Goal: Navigation & Orientation: Find specific page/section

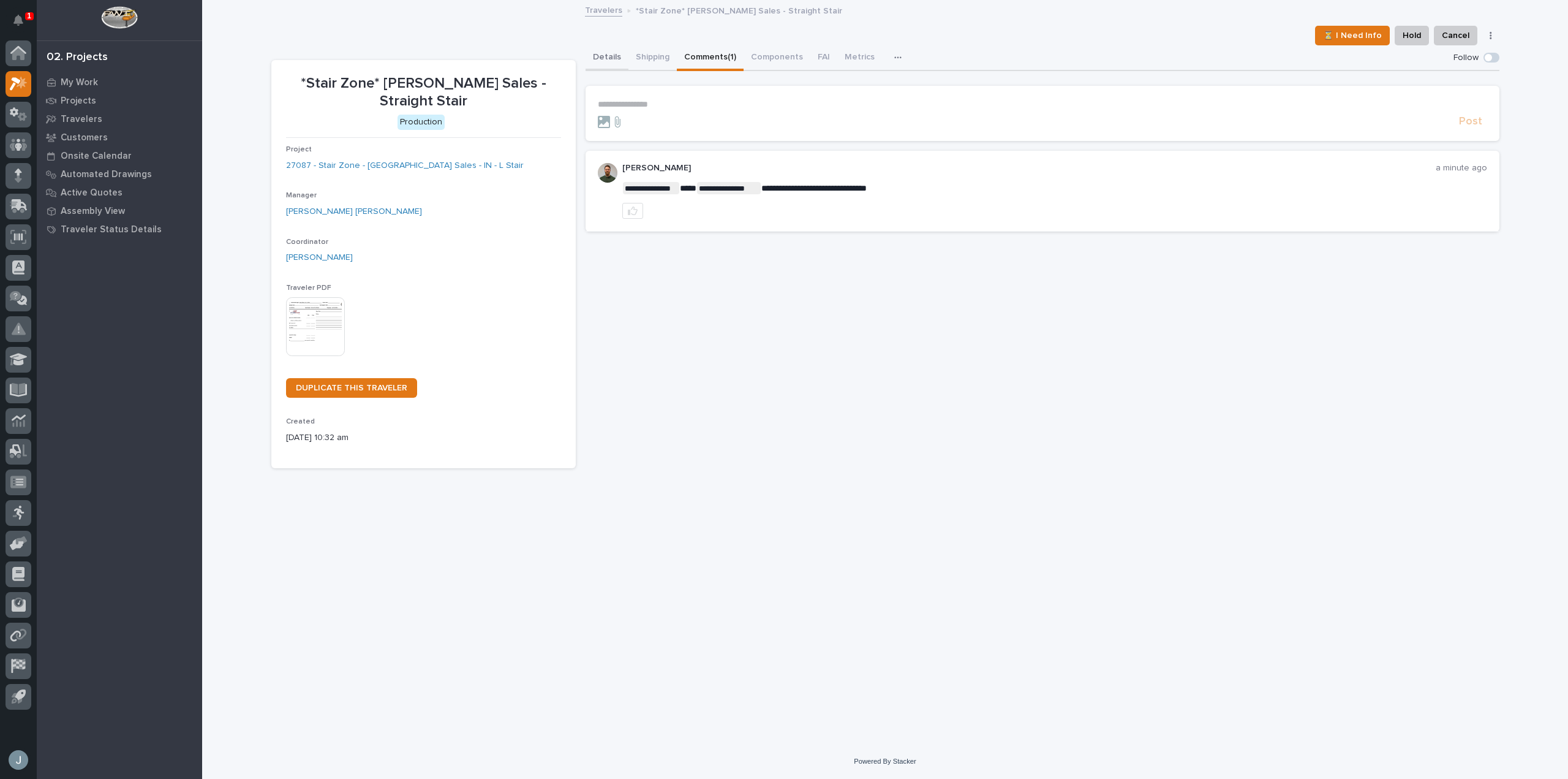
click at [609, 56] on button "Details" at bounding box center [607, 58] width 43 height 26
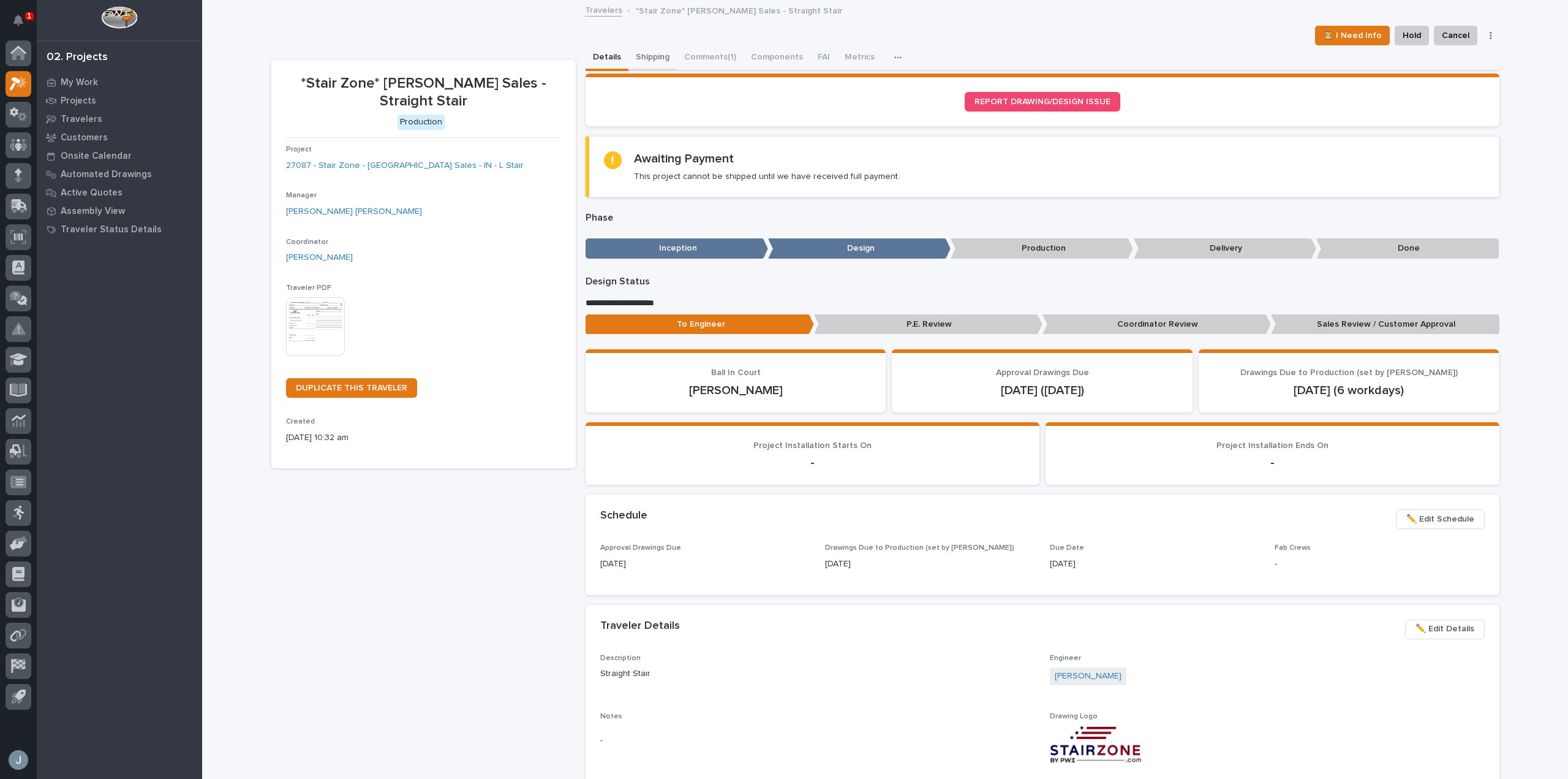
click at [653, 60] on button "Shipping" at bounding box center [653, 58] width 48 height 26
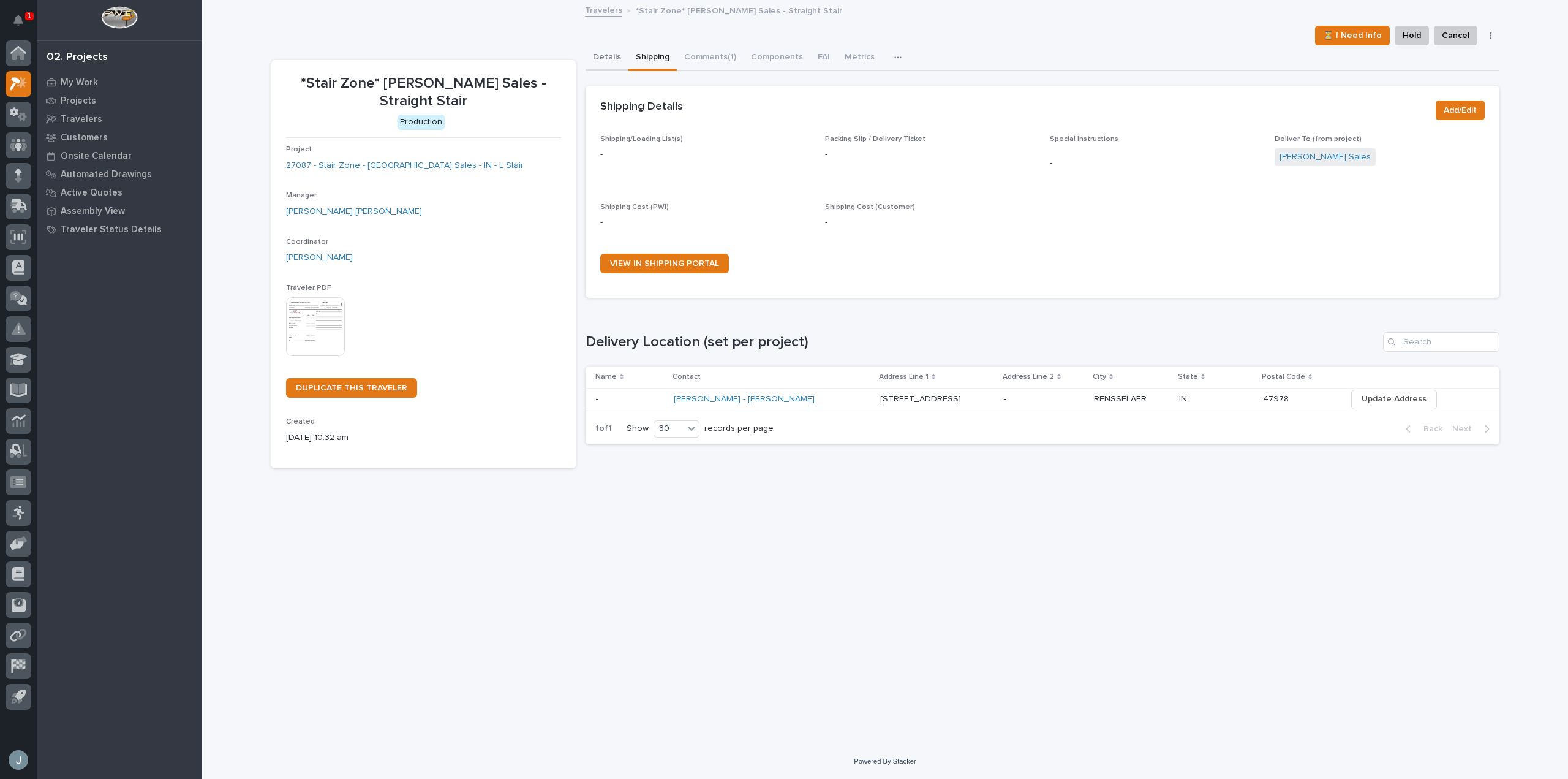
click at [616, 61] on button "Details" at bounding box center [607, 58] width 43 height 26
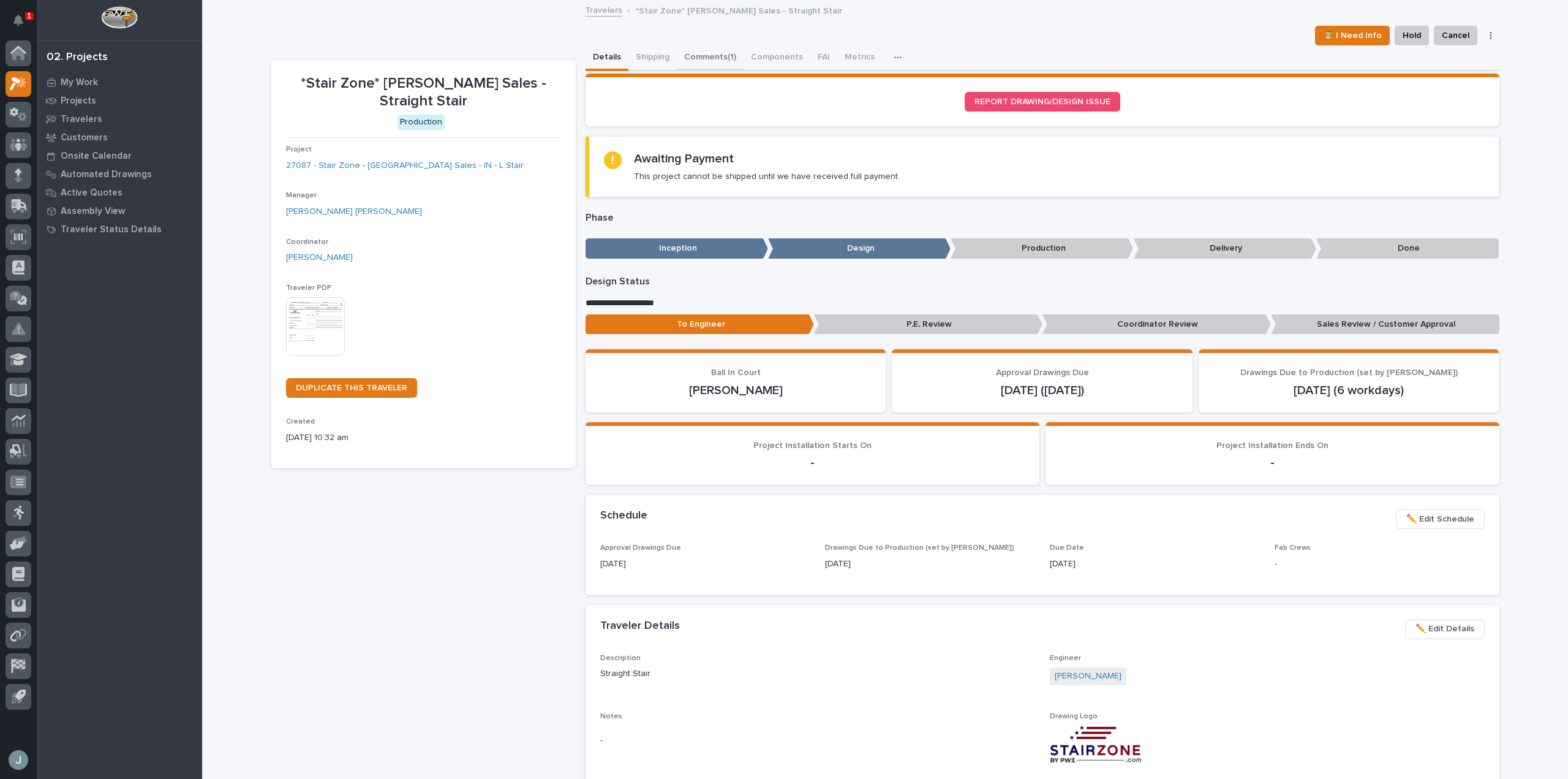
click at [704, 55] on button "Comments (1)" at bounding box center [711, 58] width 67 height 26
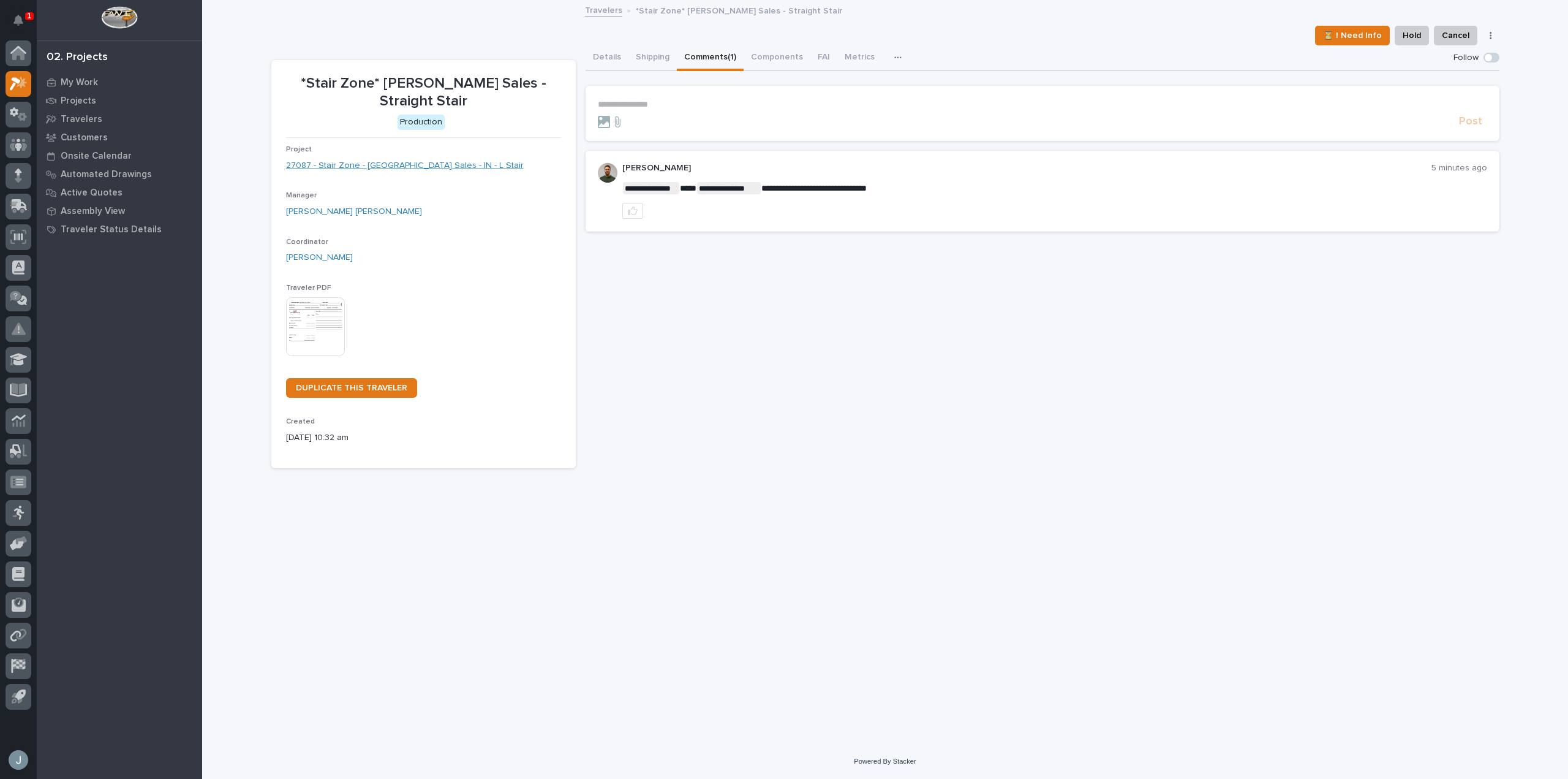
click at [380, 160] on link "27087 - Stair Zone - [GEOGRAPHIC_DATA] Sales - IN - L Stair" at bounding box center [405, 165] width 237 height 13
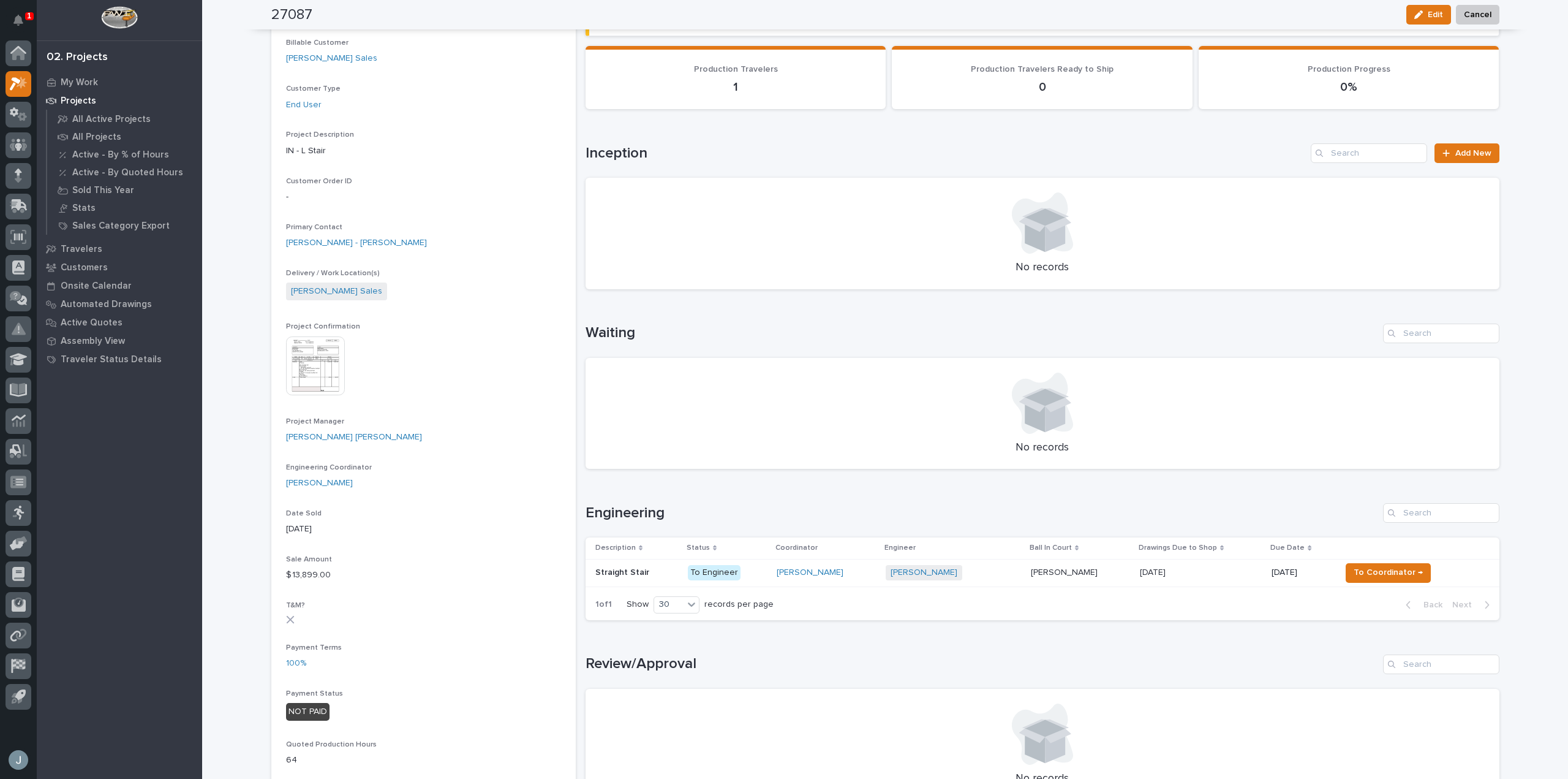
scroll to position [182, 0]
click at [629, 568] on p "Straight Stair" at bounding box center [623, 570] width 56 height 13
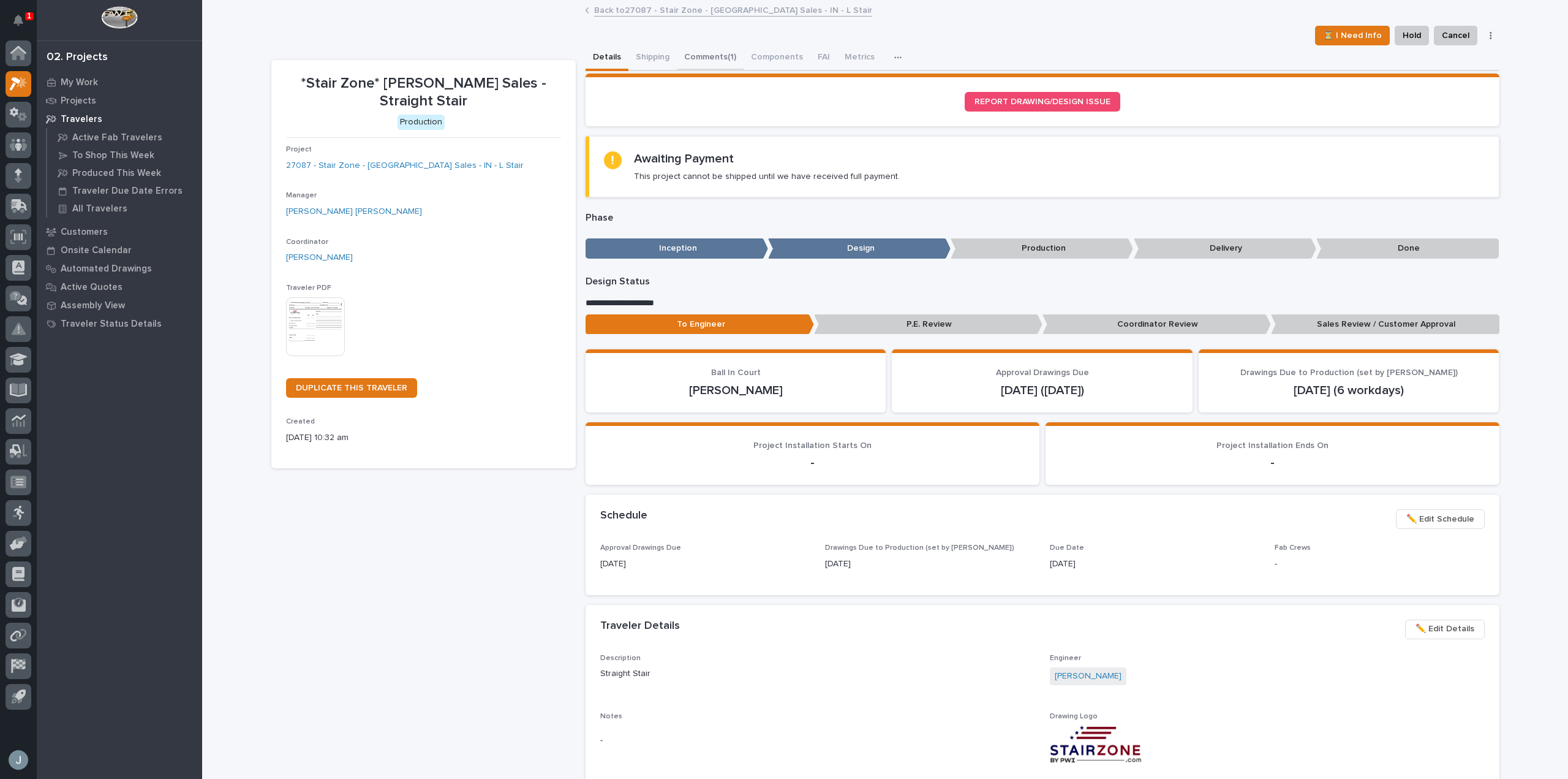
click at [707, 66] on button "Comments (1)" at bounding box center [711, 58] width 67 height 26
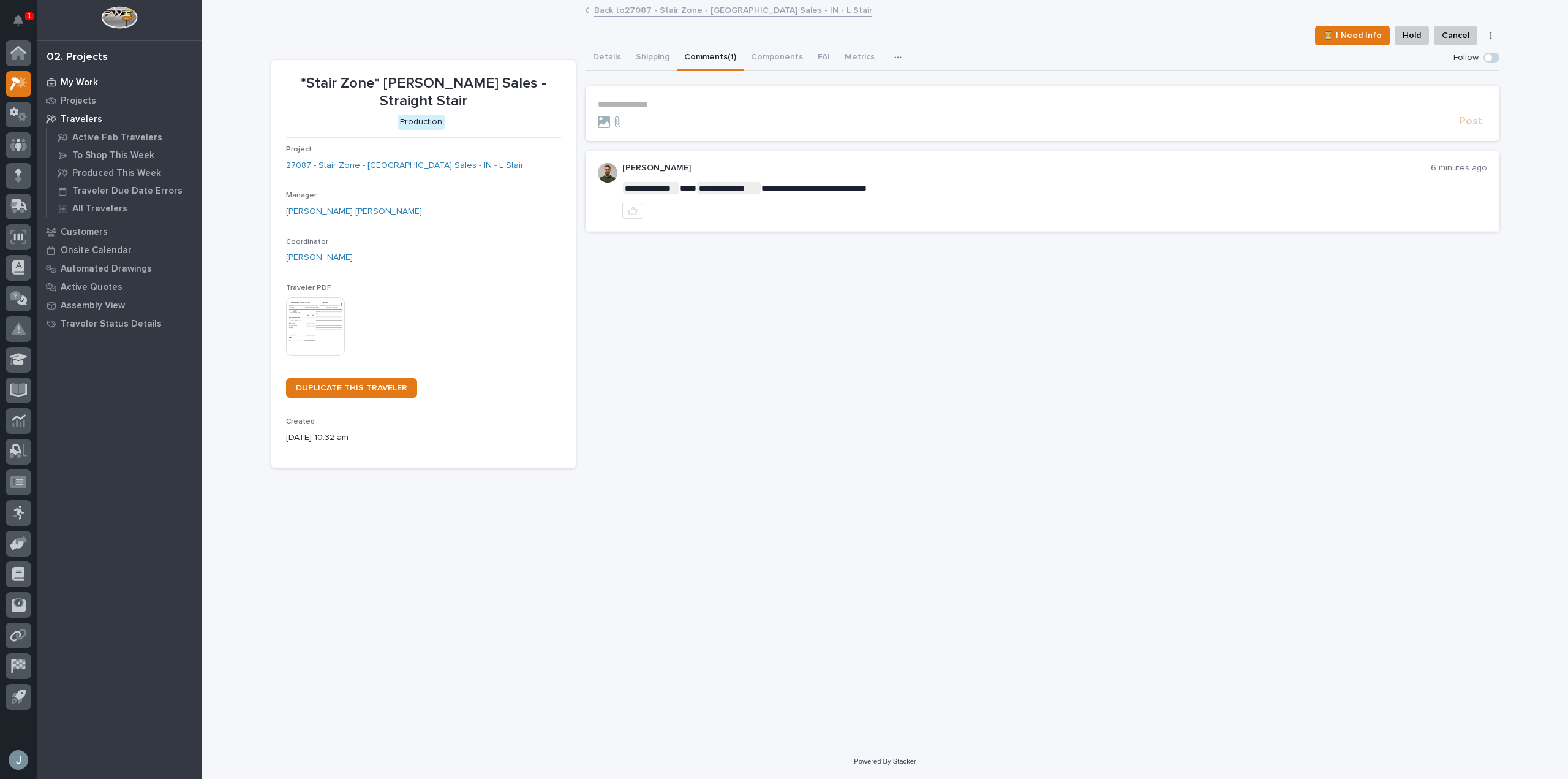
click at [80, 81] on p "My Work" at bounding box center [80, 82] width 37 height 11
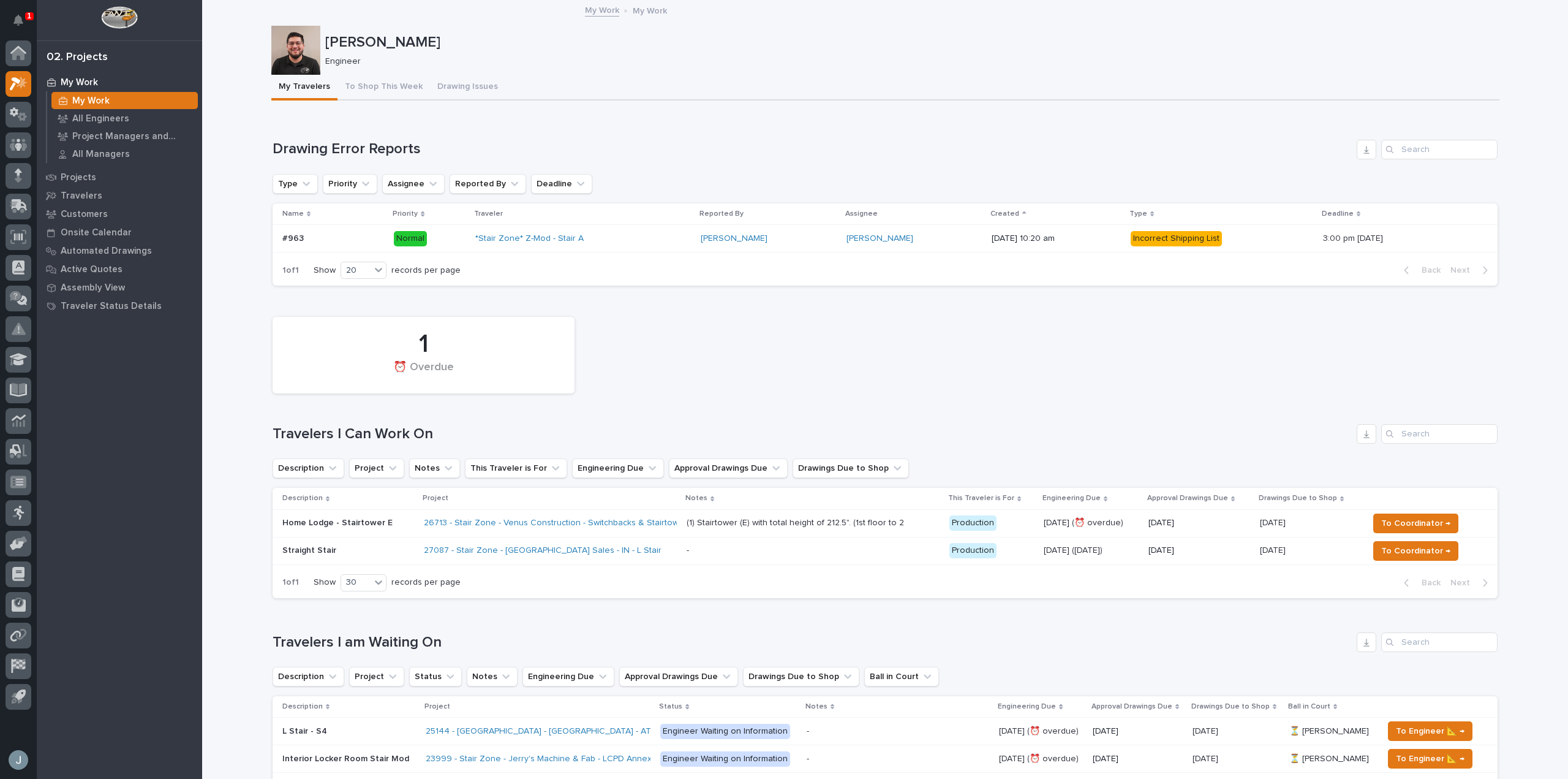
click at [1113, 355] on div "1 ⏰ Overdue" at bounding box center [885, 356] width 1237 height 89
